Goal: Information Seeking & Learning: Learn about a topic

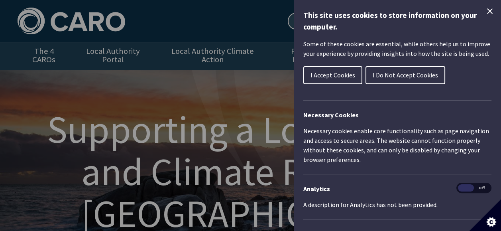
click at [337, 74] on span "I Accept Cookies" at bounding box center [332, 75] width 45 height 8
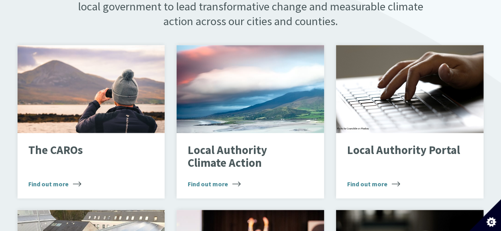
scroll to position [518, 0]
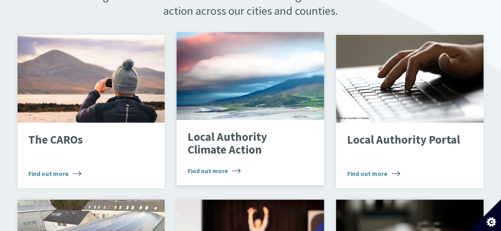
click at [218, 166] on span "Find out more" at bounding box center [214, 171] width 53 height 10
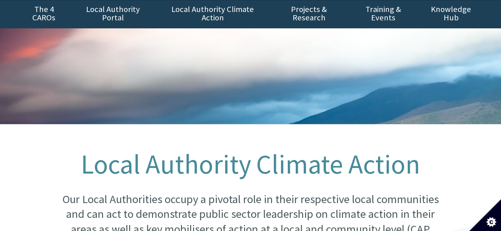
scroll to position [38, 0]
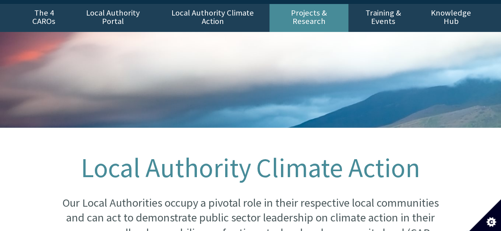
click at [319, 13] on link "Projects & Research" at bounding box center [308, 18] width 79 height 28
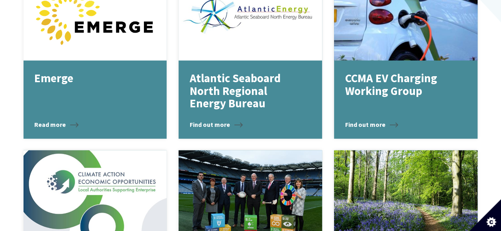
scroll to position [956, 0]
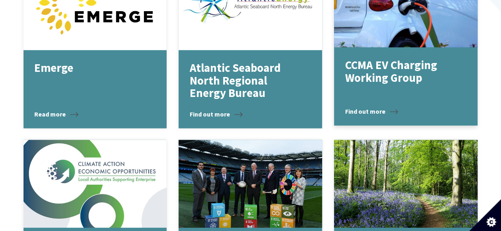
click at [389, 69] on p "CCMA EV Charging Working Group" at bounding box center [400, 71] width 110 height 25
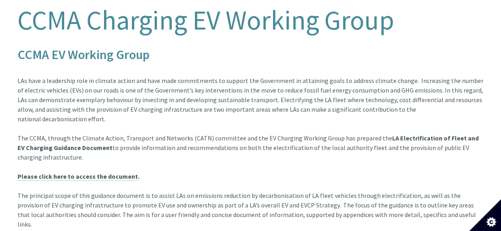
scroll to position [199, 0]
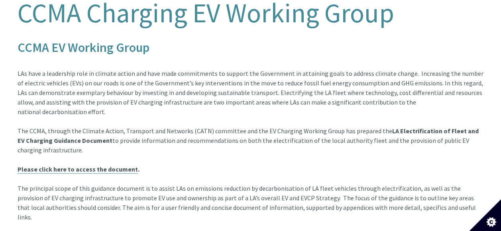
click at [85, 165] on link "Please click here to access the document" at bounding box center [78, 169] width 120 height 8
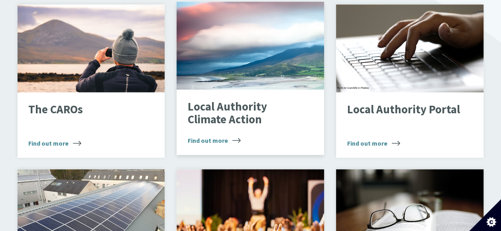
scroll to position [560, 0]
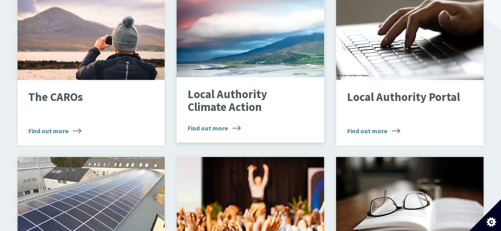
click at [205, 123] on span "Find out more" at bounding box center [214, 128] width 53 height 10
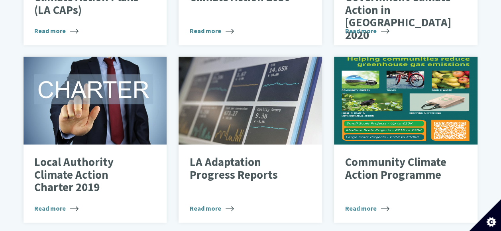
scroll to position [478, 0]
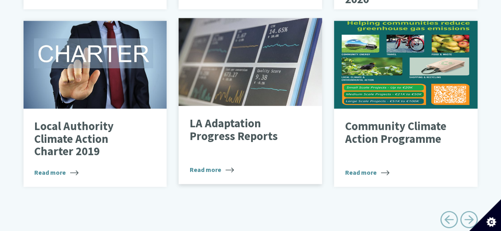
click at [223, 164] on span "Read more" at bounding box center [212, 169] width 44 height 10
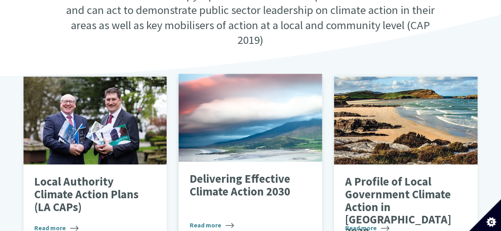
scroll to position [325, 0]
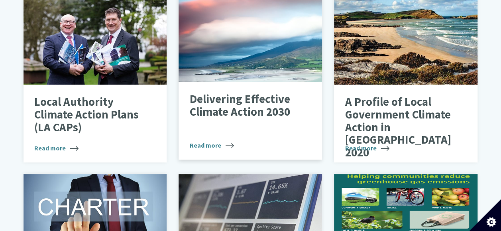
click at [213, 140] on span "Read more" at bounding box center [212, 145] width 44 height 10
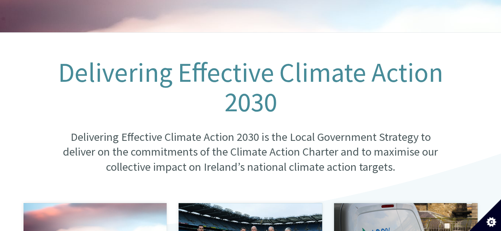
scroll to position [80, 0]
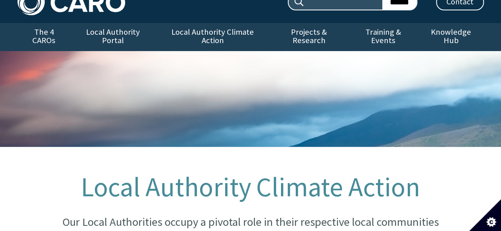
scroll to position [13, 0]
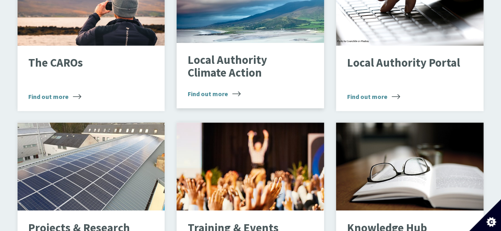
scroll to position [640, 0]
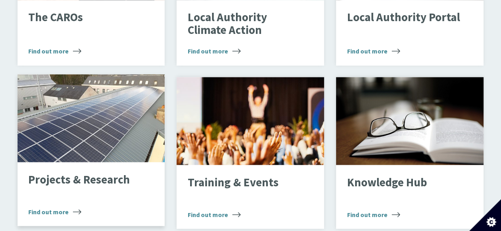
click at [57, 206] on span "Find out more" at bounding box center [54, 211] width 53 height 10
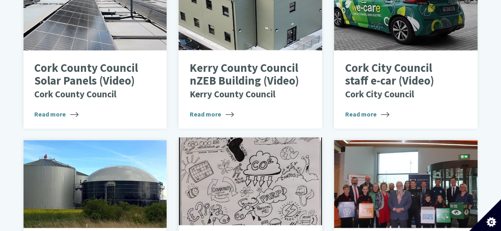
scroll to position [438, 0]
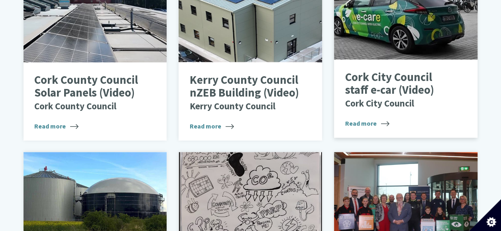
click at [366, 118] on span "Read more" at bounding box center [367, 123] width 44 height 10
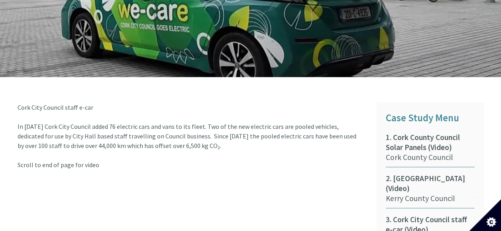
scroll to position [319, 0]
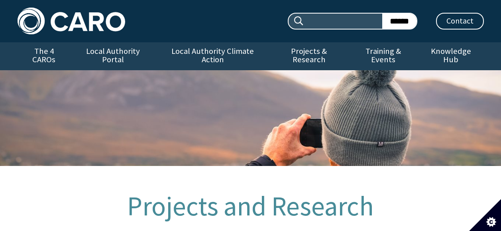
scroll to position [438, 0]
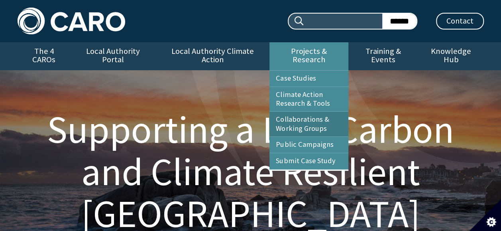
click at [303, 117] on link "Collaborations & Working Groups" at bounding box center [308, 123] width 79 height 25
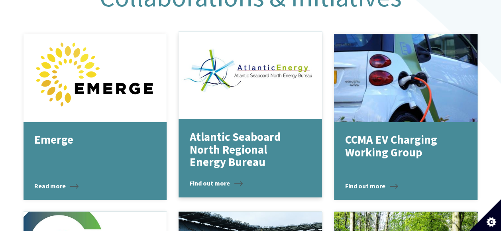
scroll to position [878, 0]
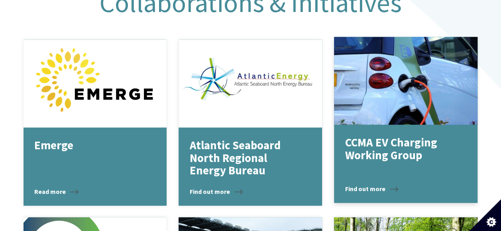
click at [358, 184] on span "Find out more" at bounding box center [371, 189] width 53 height 10
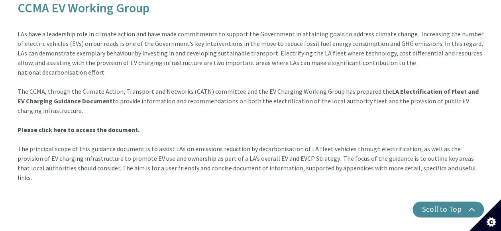
scroll to position [239, 0]
click at [103, 125] on link "Please click here to access the document" at bounding box center [78, 129] width 120 height 8
